Goal: Download file/media

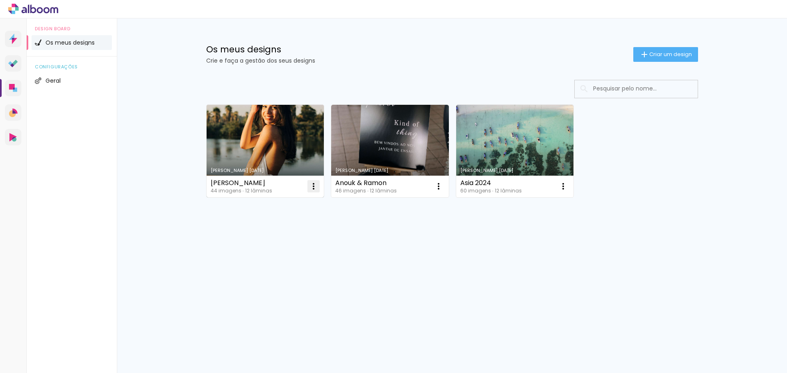
click at [313, 189] on iron-icon at bounding box center [314, 187] width 10 height 10
click at [281, 201] on paper-item "Abrir" at bounding box center [280, 205] width 82 height 16
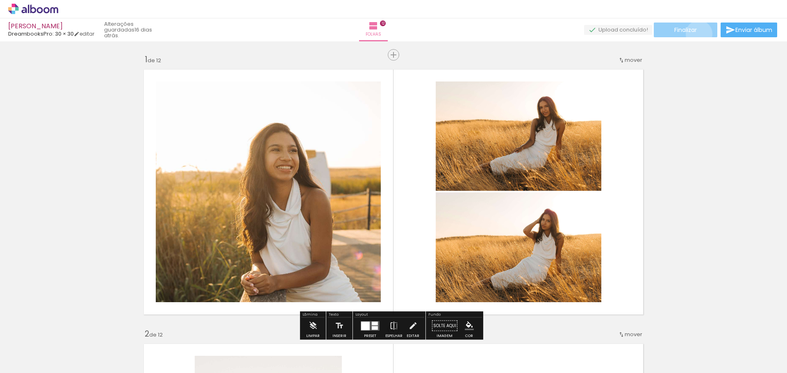
click at [696, 34] on paper-button "Finalizar" at bounding box center [685, 30] width 64 height 15
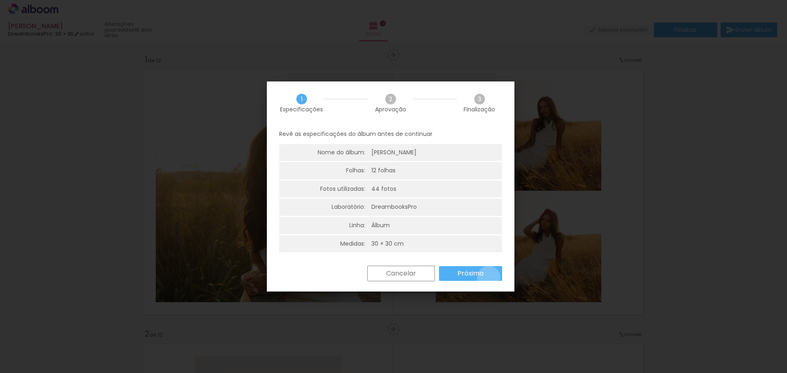
click at [488, 278] on paper-button "Próximo" at bounding box center [470, 273] width 63 height 15
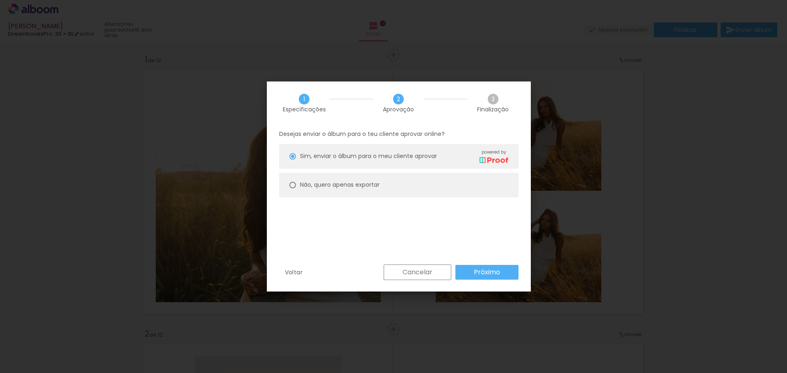
click at [383, 183] on paper-radio-button "Não, quero apenas exportar" at bounding box center [398, 185] width 239 height 25
type paper-radio-button "on"
click at [0, 0] on slot "Próximo" at bounding box center [0, 0] width 0 height 0
type input "Alta, 300 DPI"
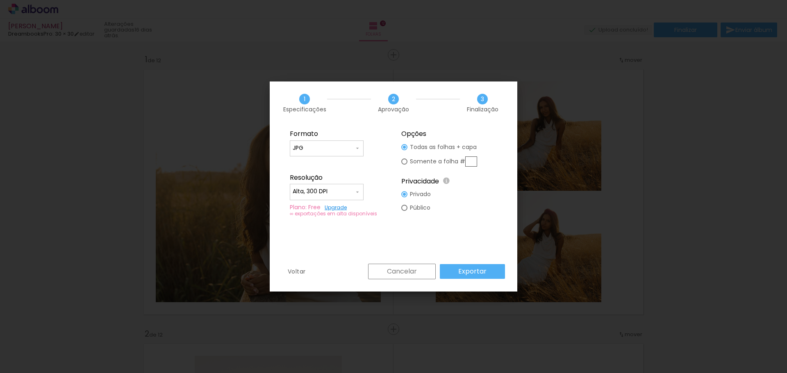
click at [358, 155] on paper-input-container "JPG" at bounding box center [327, 149] width 74 height 16
click at [379, 142] on fieldset "Formato JPG PDF Resolução Alta, 300 DPI Baixa Plano: Free Upgrade ∞ exportações…" at bounding box center [338, 174] width 110 height 98
click at [326, 189] on input "Alta, 300 DPI" at bounding box center [323, 192] width 61 height 8
click at [372, 171] on fieldset "Formato JPG PDF Resolução Alta, 300 DPI Baixa Plano: Free Upgrade ∞ exportações…" at bounding box center [338, 174] width 110 height 98
click at [406, 165] on paper-radio-button "Somente a folha #" at bounding box center [439, 161] width 76 height 15
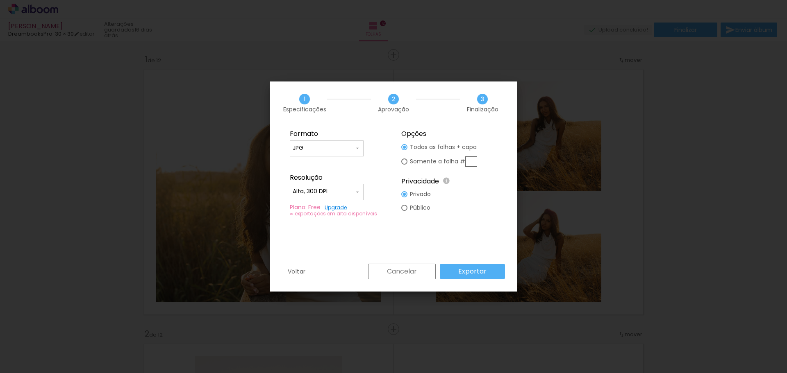
type paper-radio-button "on"
click at [0, 0] on slot "Todas as folhas + capa" at bounding box center [0, 0] width 0 height 0
type paper-radio-button "on"
click at [0, 0] on slot "Exportar" at bounding box center [0, 0] width 0 height 0
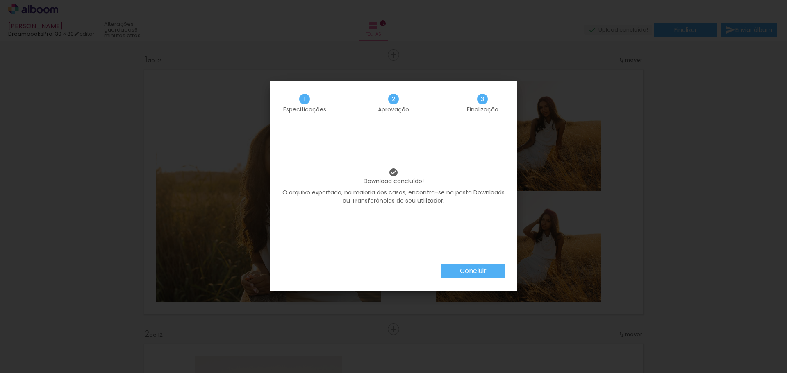
click at [0, 0] on slot "Concluir" at bounding box center [0, 0] width 0 height 0
